Goal: Information Seeking & Learning: Find specific fact

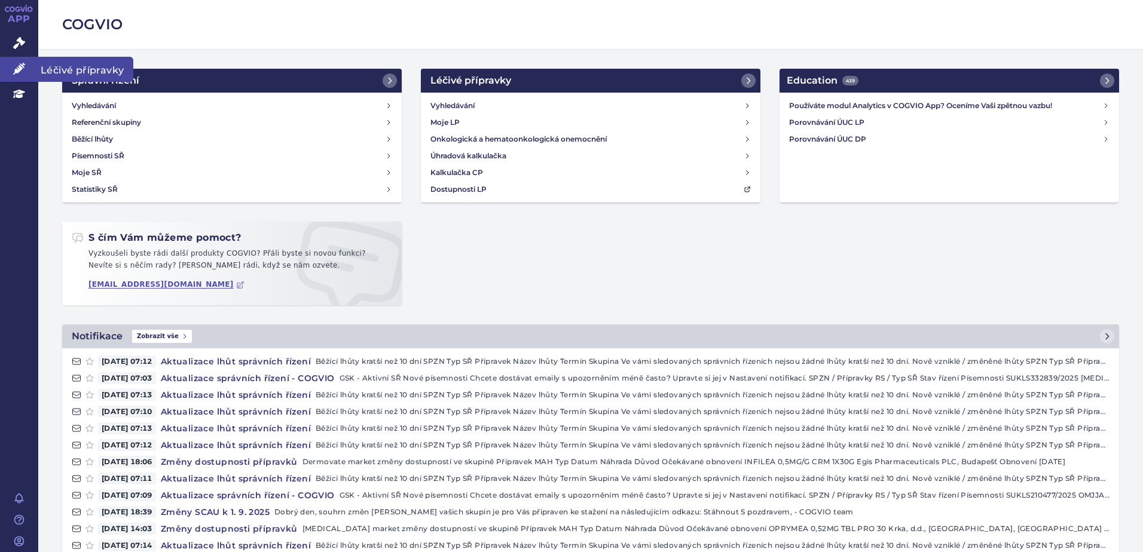
click at [50, 66] on span "Léčivé přípravky" at bounding box center [85, 69] width 95 height 25
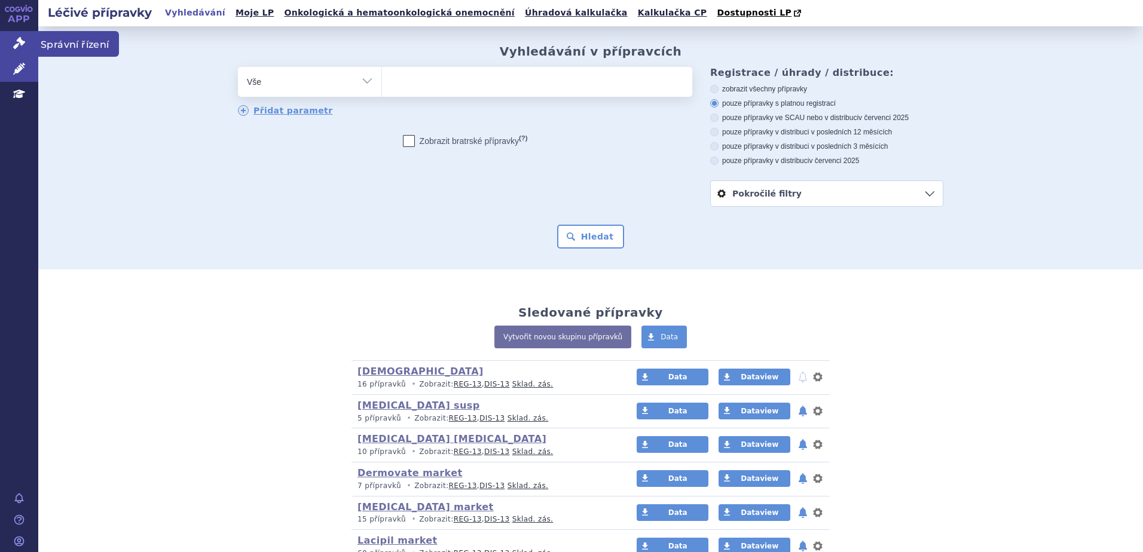
click at [16, 43] on icon at bounding box center [19, 43] width 12 height 12
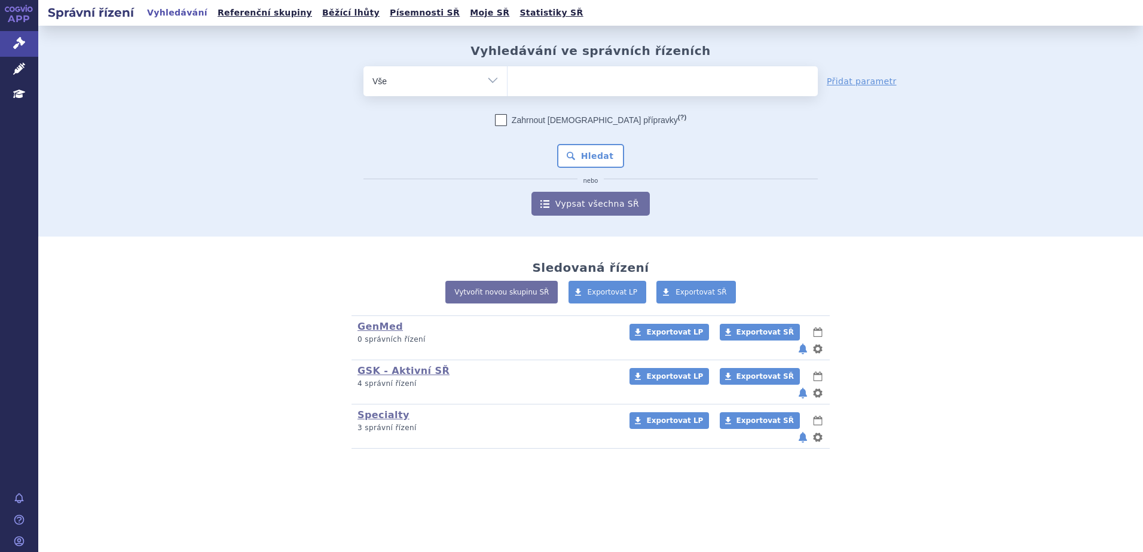
drag, startPoint x: 0, startPoint y: 0, endPoint x: 588, endPoint y: 82, distance: 593.9
click at [588, 83] on ul at bounding box center [663, 78] width 310 height 25
click at [508, 83] on select at bounding box center [507, 81] width 1 height 30
type input "mala"
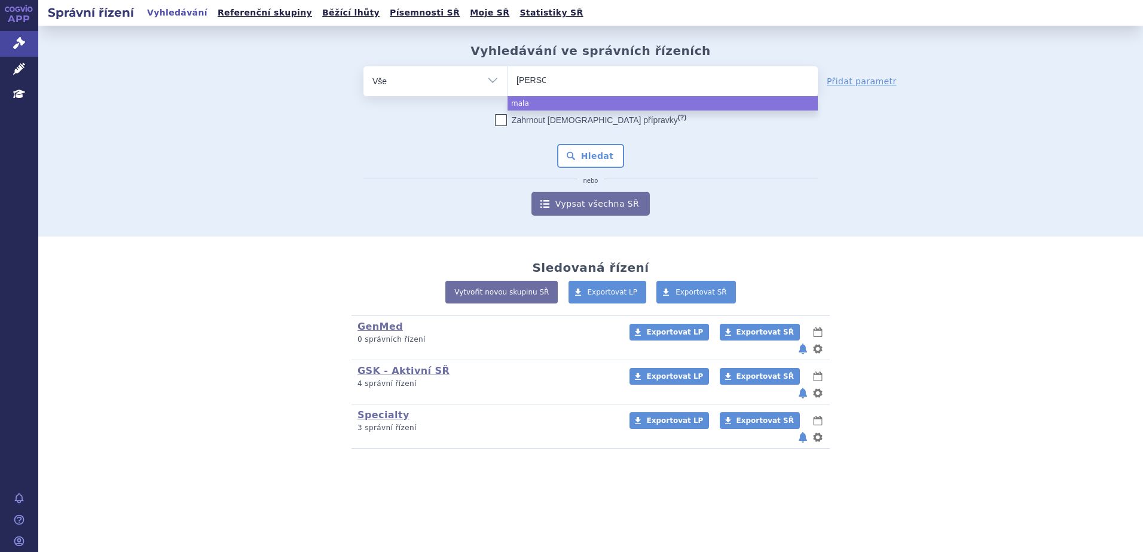
type input "malaro"
type input "malarone"
select select "malarone"
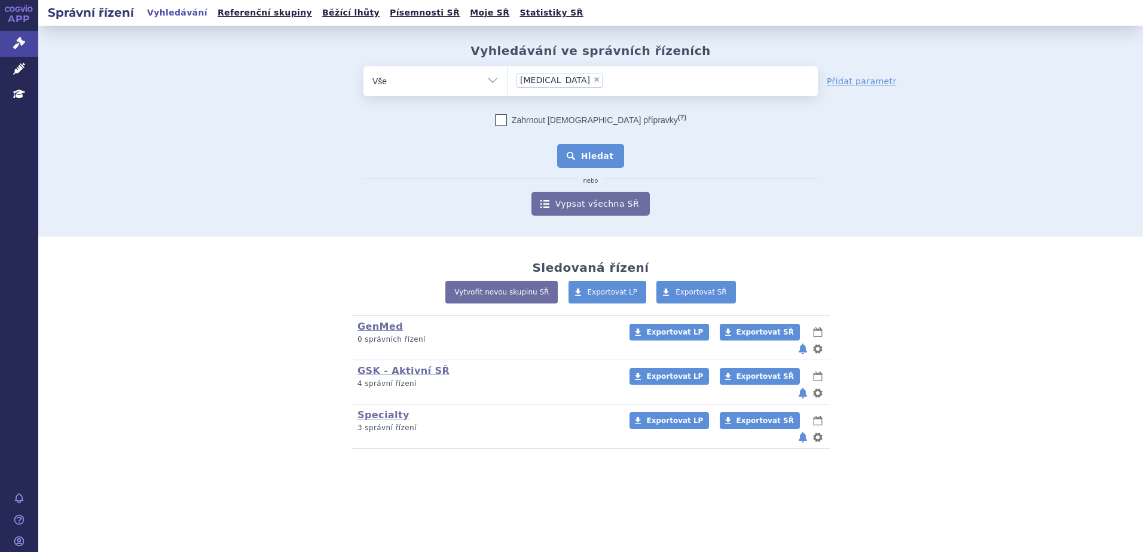
click at [616, 159] on button "Hledat" at bounding box center [591, 156] width 68 height 24
